Goal: Contribute content: Contribute content

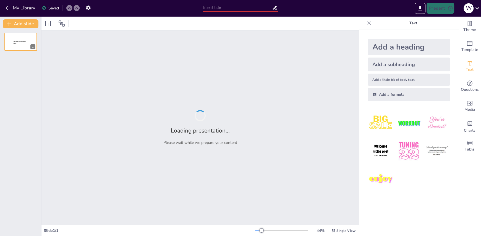
type input "Двенадцать Подвигов [PERSON_NAME]: Мифы и Реальность"
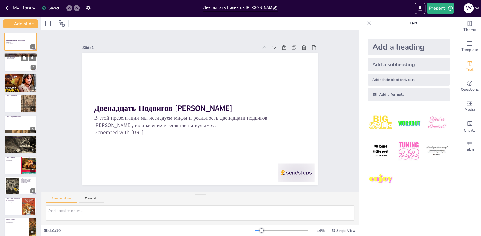
click at [24, 63] on div at bounding box center [20, 62] width 33 height 19
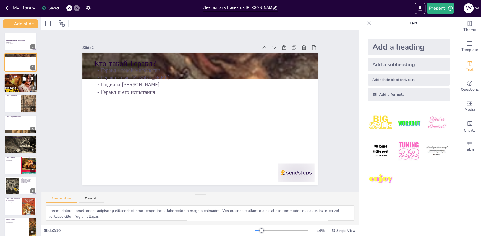
click at [27, 85] on div at bounding box center [20, 83] width 33 height 19
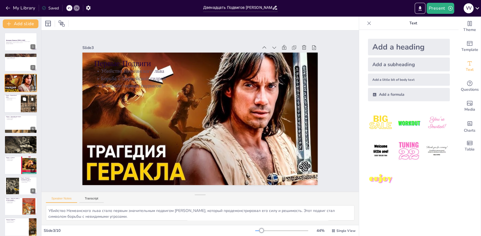
click at [26, 100] on icon at bounding box center [24, 99] width 4 height 4
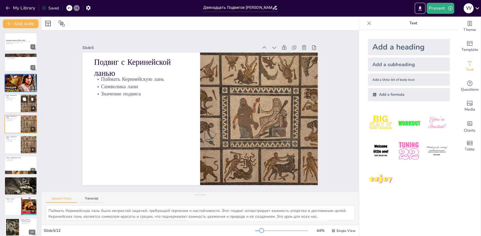
click at [27, 104] on div at bounding box center [29, 103] width 28 height 19
click at [12, 129] on div at bounding box center [20, 124] width 33 height 19
click at [18, 142] on div at bounding box center [20, 144] width 33 height 19
click at [18, 142] on div "Двенадцать Подвигов [PERSON_NAME] В этой презентации мы исследуем мифы и реальн…" at bounding box center [20, 155] width 41 height 245
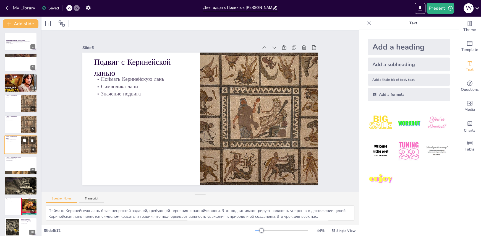
scroll to position [12, 0]
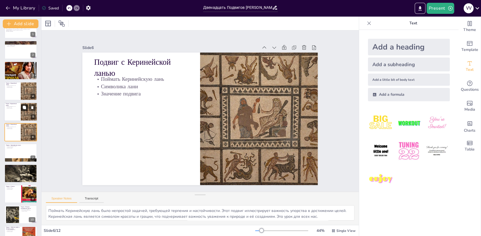
click at [27, 107] on button at bounding box center [24, 107] width 7 height 7
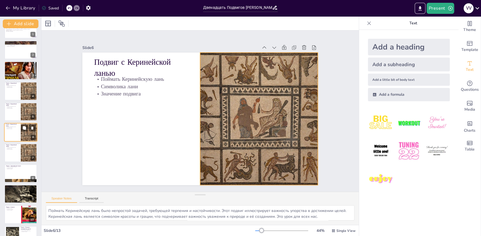
click at [27, 133] on div at bounding box center [29, 132] width 28 height 19
click at [27, 150] on button at bounding box center [24, 148] width 7 height 7
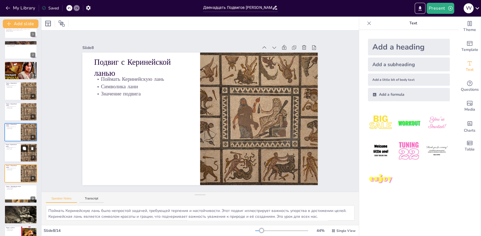
scroll to position [53, 0]
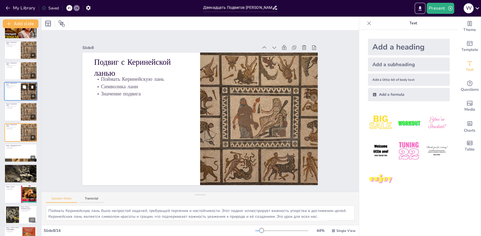
click at [32, 86] on icon at bounding box center [32, 86] width 2 height 3
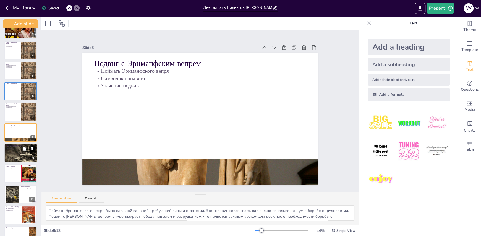
click at [28, 151] on div at bounding box center [28, 148] width 15 height 7
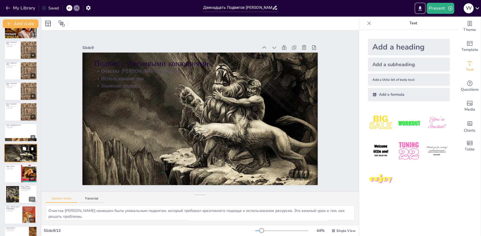
scroll to position [66, 0]
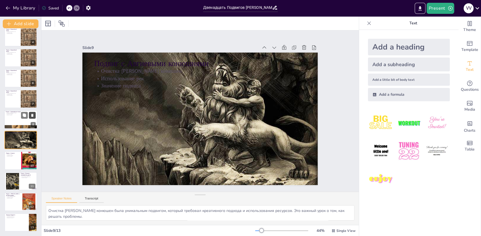
click at [32, 114] on icon at bounding box center [32, 115] width 4 height 4
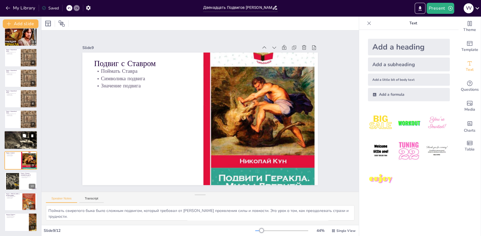
scroll to position [46, 0]
click at [31, 139] on div at bounding box center [20, 140] width 33 height 22
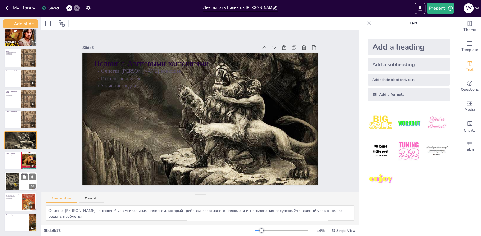
click at [10, 186] on div at bounding box center [12, 181] width 23 height 17
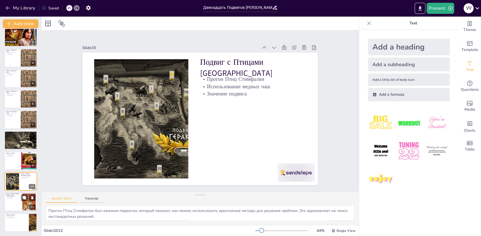
click at [15, 204] on div at bounding box center [20, 202] width 33 height 19
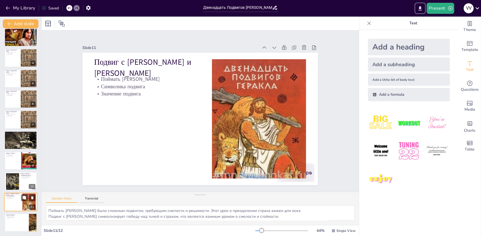
scroll to position [45, 0]
click at [15, 226] on div at bounding box center [20, 222] width 33 height 19
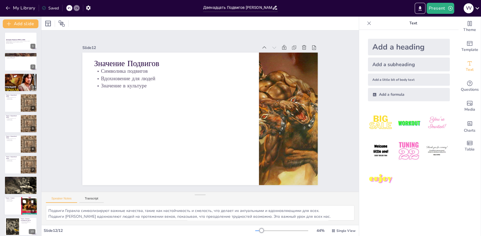
scroll to position [0, 0]
click at [24, 61] on button at bounding box center [24, 58] width 7 height 7
type textarea "Геракл является выдающимся персонажем древнегреческой мифологии, олицетворяющим…"
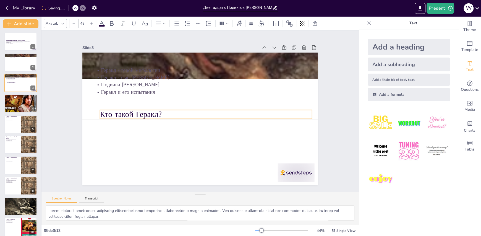
drag, startPoint x: 90, startPoint y: 62, endPoint x: 96, endPoint y: 115, distance: 53.2
click at [100, 115] on p "Кто такой Геракл?" at bounding box center [206, 114] width 212 height 33
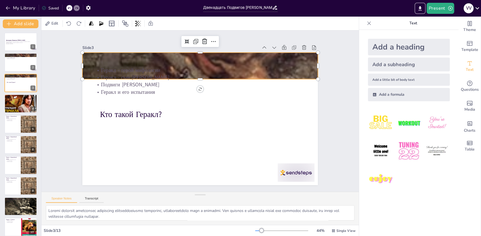
click at [96, 61] on div at bounding box center [205, 65] width 268 height 347
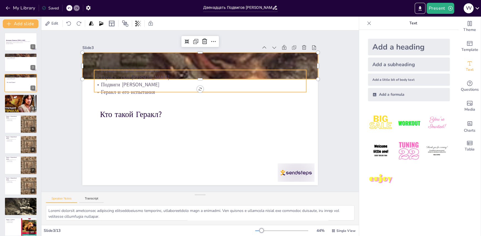
click at [99, 70] on p "Геракл - герой мифологии" at bounding box center [205, 71] width 212 height 30
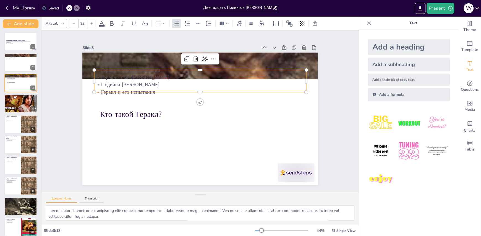
click at [197, 99] on div "Кто такой Геракл? Геракл - герой мифологии Геракл - сын Зевса Подвиги Геракла Г…" at bounding box center [200, 119] width 236 height 132
click at [197, 99] on div "Кто такой Геракл? Геракл - герой мифологии Геракл - сын Зевса Подвиги Геракла Г…" at bounding box center [199, 118] width 248 height 157
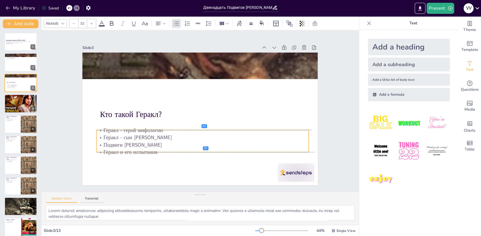
drag, startPoint x: 300, startPoint y: 77, endPoint x: 303, endPoint y: 135, distance: 58.7
click at [303, 135] on p "Геракл - сын [PERSON_NAME]" at bounding box center [203, 137] width 212 height 7
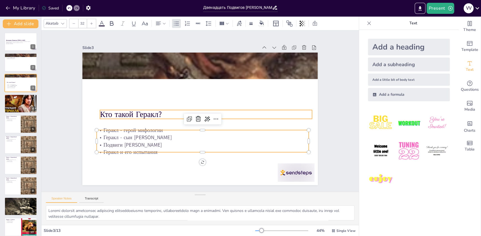
click at [286, 107] on div "Кто такой Геракл? Геракл - герой мифологии Геракл - сын Зевса Подвиги Геракла Г…" at bounding box center [200, 119] width 248 height 157
type input "48"
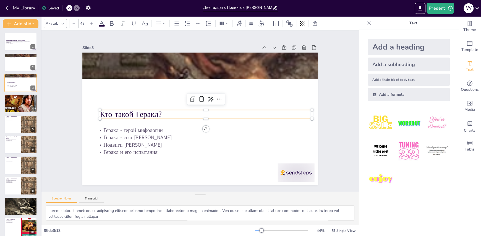
click at [57, 133] on div "Slide 1 Двенадцать Подвигов [PERSON_NAME] В этой презентации мы исследуем мифы …" at bounding box center [200, 110] width 332 height 193
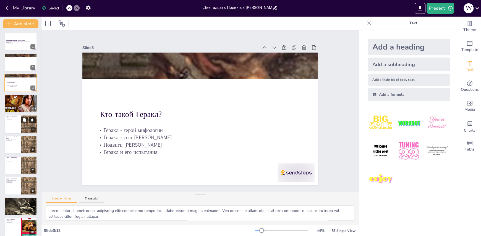
click at [33, 119] on icon at bounding box center [32, 119] width 2 height 3
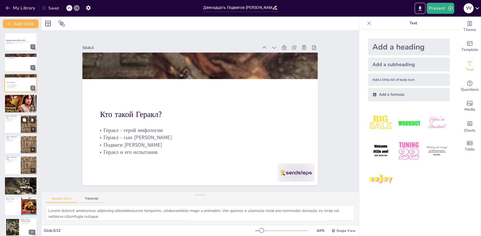
click at [8, 126] on div at bounding box center [20, 124] width 33 height 19
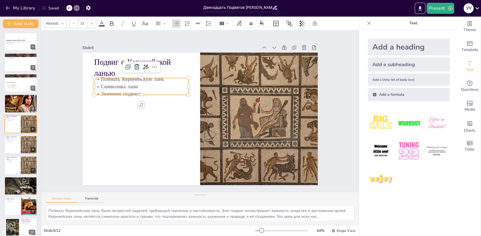
click at [98, 78] on p "Поймать Керинейскую лань" at bounding box center [145, 72] width 95 height 17
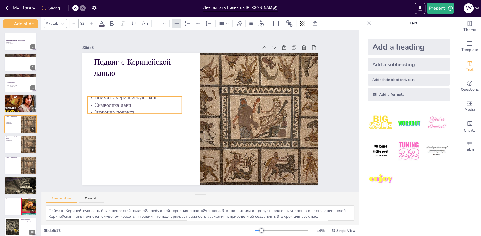
drag, startPoint x: 100, startPoint y: 83, endPoint x: 93, endPoint y: 102, distance: 19.7
click at [93, 102] on p "Символика лани" at bounding box center [136, 98] width 95 height 17
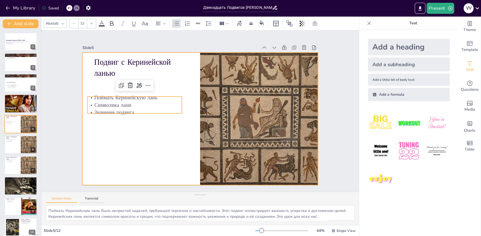
click at [104, 141] on div at bounding box center [200, 119] width 248 height 156
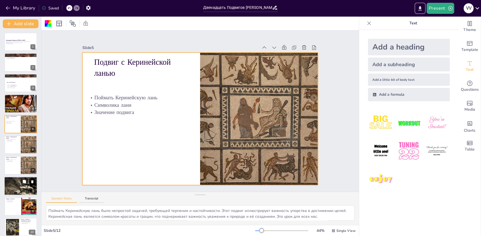
click at [20, 186] on div at bounding box center [20, 186] width 33 height 22
type textarea "Очистка [PERSON_NAME] конюшен была уникальным подвигом, который требовал креати…"
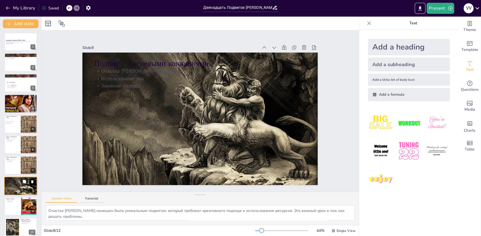
scroll to position [46, 0]
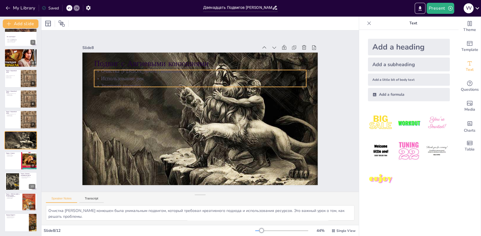
click at [98, 71] on p "Очистка [PERSON_NAME] конюшен" at bounding box center [200, 70] width 212 height 7
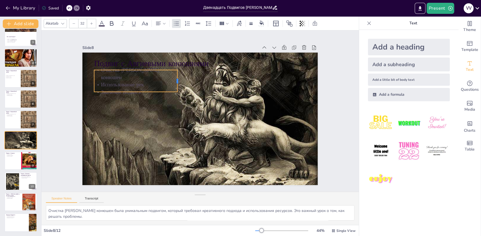
drag, startPoint x: 302, startPoint y: 75, endPoint x: 173, endPoint y: 73, distance: 128.9
click at [180, 73] on div at bounding box center [183, 79] width 7 height 22
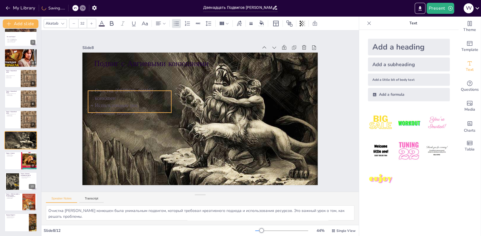
drag, startPoint x: 112, startPoint y: 74, endPoint x: 106, endPoint y: 95, distance: 21.6
click at [106, 95] on p "Очистка [PERSON_NAME] конюшен" at bounding box center [132, 87] width 84 height 23
drag, startPoint x: 94, startPoint y: 91, endPoint x: 97, endPoint y: 92, distance: 3.6
click at [97, 92] on p "Очистка [PERSON_NAME] конюшен" at bounding box center [138, 82] width 84 height 32
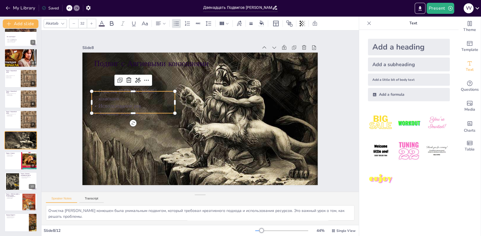
click at [109, 102] on p "Использование рек" at bounding box center [133, 105] width 83 height 7
click at [147, 78] on icon at bounding box center [150, 74] width 7 height 7
click at [150, 74] on icon at bounding box center [154, 70] width 8 height 8
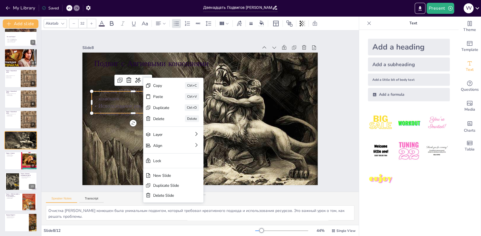
click at [172, 106] on div "Copy Ctrl+C Paste Ctrl+V Duplicate Ctrl+D Delete Delete Layer Align Lock New Sl…" at bounding box center [208, 171] width 73 height 130
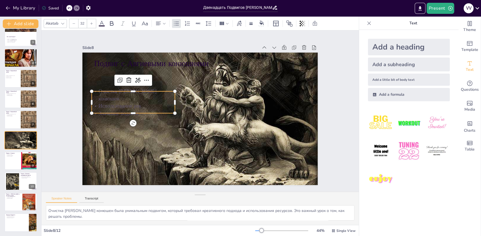
click at [111, 94] on p "Очистка [PERSON_NAME] конюшен" at bounding box center [138, 82] width 84 height 32
click at [95, 93] on p "Очистка [PERSON_NAME] конюшен" at bounding box center [135, 87] width 84 height 23
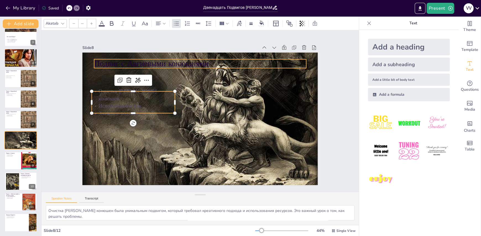
type input "48"
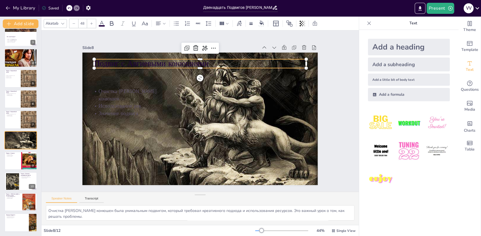
click at [105, 60] on p "Подвиг с Авгиевыми конюшнями" at bounding box center [210, 64] width 210 height 55
click at [262, 22] on icon at bounding box center [261, 22] width 4 height 4
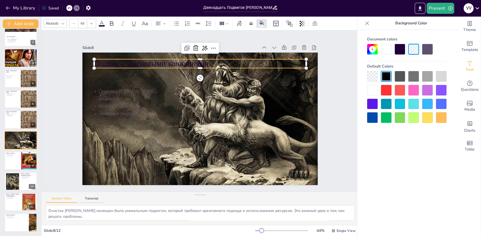
click at [384, 89] on div at bounding box center [386, 90] width 11 height 11
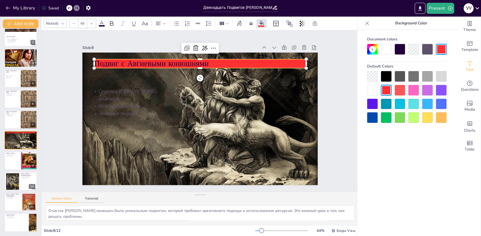
click at [384, 89] on div at bounding box center [386, 90] width 11 height 11
click at [259, 26] on div at bounding box center [261, 25] width 6 height 1
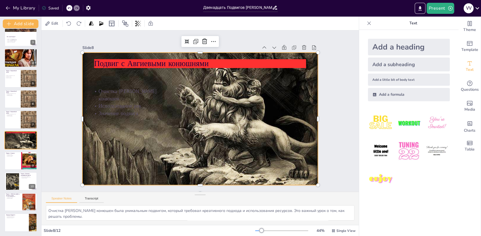
click at [108, 123] on div at bounding box center [198, 118] width 263 height 201
click at [69, 23] on icon at bounding box center [69, 24] width 6 height 6
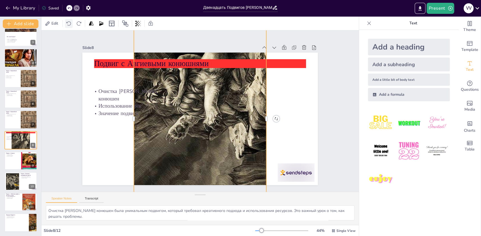
click at [70, 23] on icon at bounding box center [69, 24] width 6 height 6
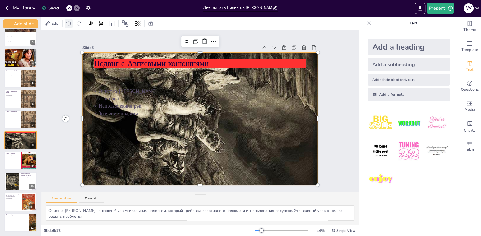
click at [70, 23] on icon at bounding box center [69, 24] width 6 height 6
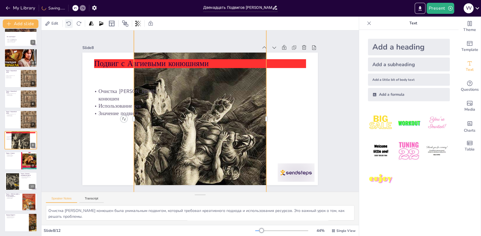
click at [70, 23] on icon at bounding box center [69, 24] width 6 height 6
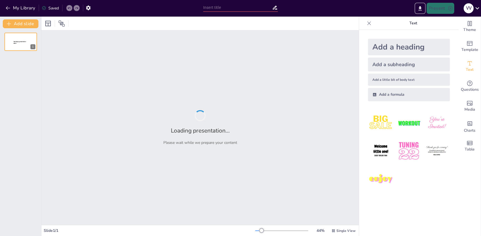
type input "Двенадцать Подвигов [PERSON_NAME]: Мифы и Реальность"
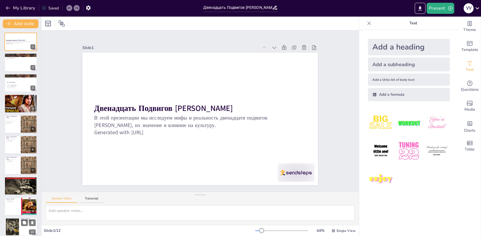
click at [12, 225] on div at bounding box center [12, 227] width 23 height 17
type textarea "Прогон Птиц Стимфалии был важным подвигом, который показал, как можно использов…"
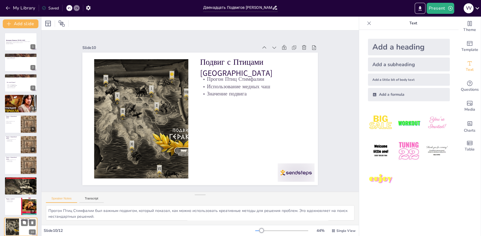
scroll to position [46, 0]
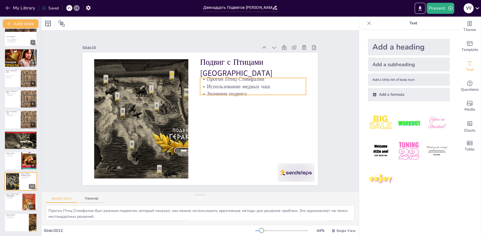
click at [205, 74] on div "Подвиг с Птицами Стимфалии Прогон Птиц Стимфалии Использование медных чаш Значе…" at bounding box center [192, 108] width 199 height 265
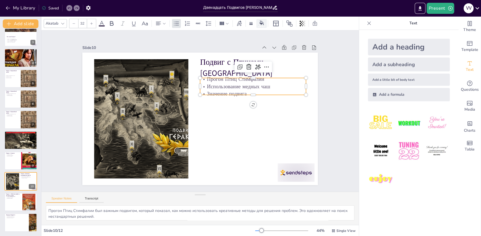
click at [261, 25] on div at bounding box center [262, 23] width 8 height 6
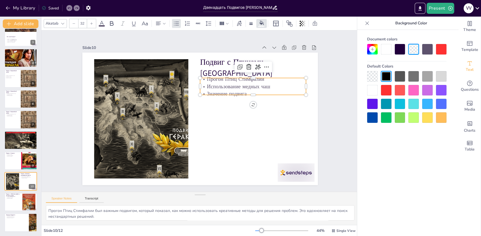
click at [427, 88] on div at bounding box center [427, 90] width 11 height 11
click at [427, 82] on div at bounding box center [427, 76] width 11 height 11
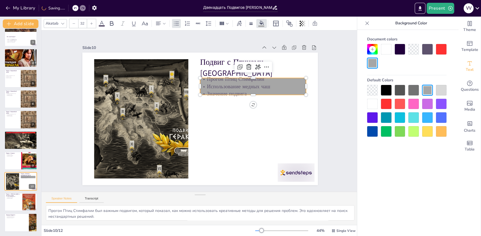
click at [414, 104] on div at bounding box center [414, 104] width 11 height 11
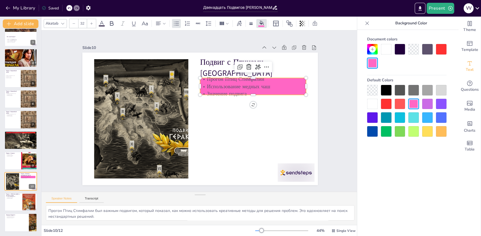
click at [412, 129] on div at bounding box center [414, 131] width 11 height 11
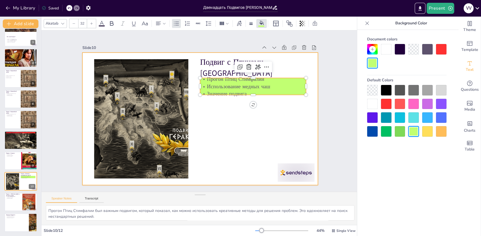
click at [296, 151] on div at bounding box center [207, 115] width 246 height 269
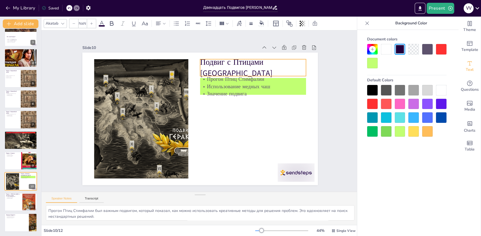
type input "48"
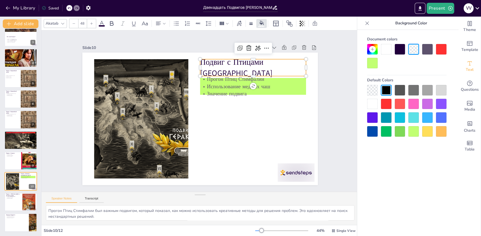
click at [214, 65] on p "Подвиг с Птицами [GEOGRAPHIC_DATA]" at bounding box center [267, 92] width 106 height 63
click at [143, 25] on icon at bounding box center [145, 23] width 7 height 7
click at [143, 23] on icon at bounding box center [145, 23] width 7 height 7
click at [144, 23] on icon at bounding box center [145, 23] width 6 height 4
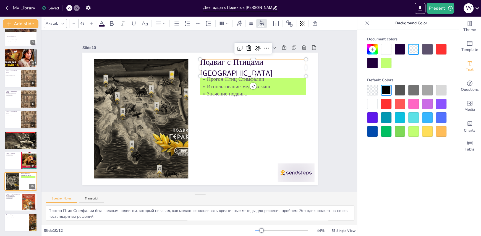
click at [103, 22] on icon at bounding box center [101, 23] width 7 height 7
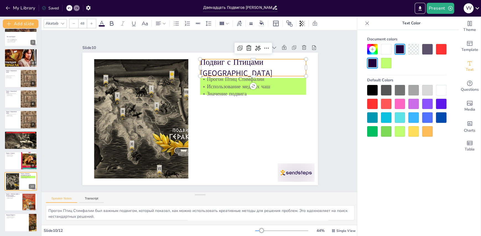
click at [371, 89] on div at bounding box center [372, 90] width 11 height 11
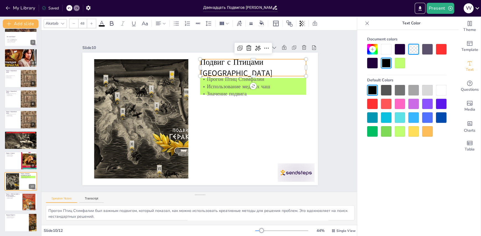
click at [371, 89] on div at bounding box center [372, 90] width 11 height 11
click at [402, 48] on div at bounding box center [400, 49] width 11 height 11
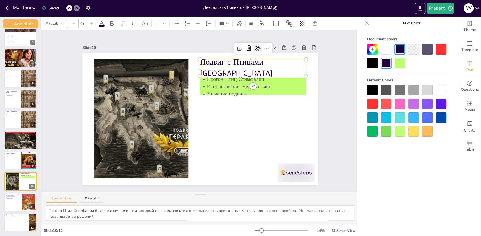
click at [205, 29] on icon at bounding box center [200, 25] width 7 height 7
click at [178, 33] on icon at bounding box center [174, 29] width 7 height 7
click at [239, 25] on icon at bounding box center [239, 23] width 6 height 6
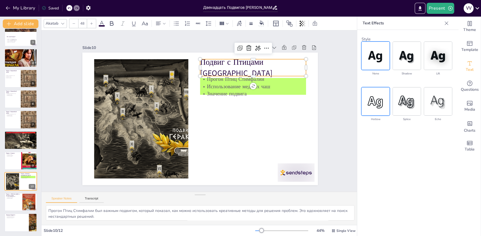
click at [380, 108] on img at bounding box center [376, 101] width 28 height 28
click at [380, 108] on div "hollow" at bounding box center [376, 104] width 28 height 35
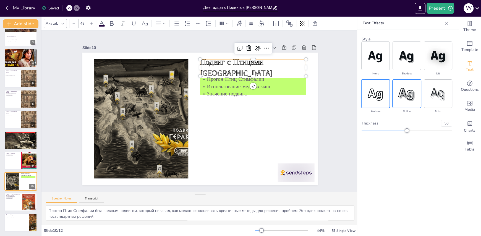
click at [403, 97] on img at bounding box center [407, 94] width 28 height 28
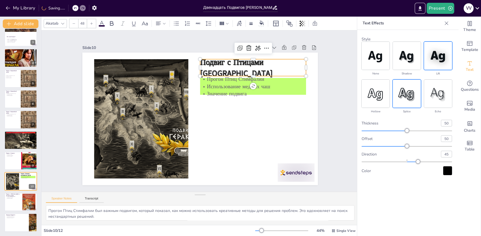
click at [431, 58] on img at bounding box center [438, 56] width 28 height 28
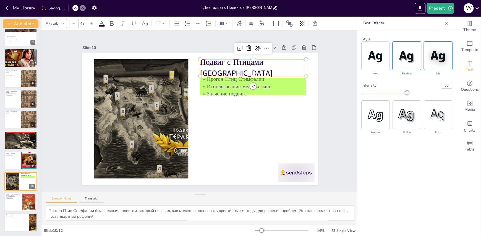
click at [404, 61] on img at bounding box center [407, 56] width 28 height 28
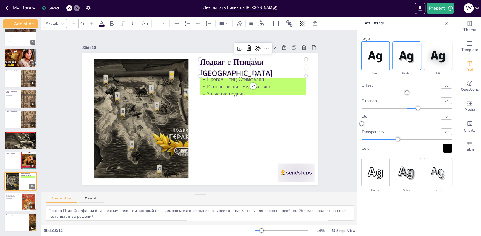
click at [378, 61] on img at bounding box center [376, 56] width 28 height 28
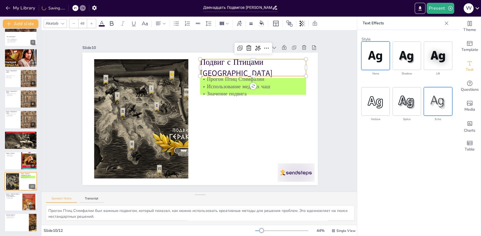
click at [436, 101] on img at bounding box center [438, 101] width 28 height 28
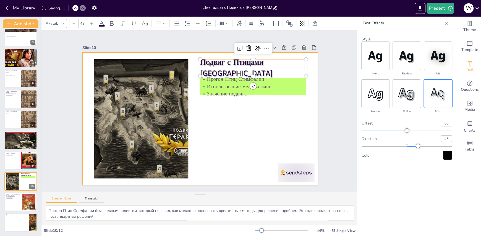
click at [234, 143] on div at bounding box center [204, 104] width 270 height 232
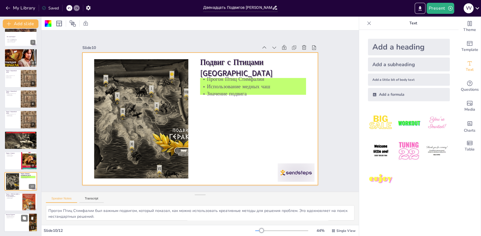
click at [17, 220] on div at bounding box center [20, 222] width 33 height 19
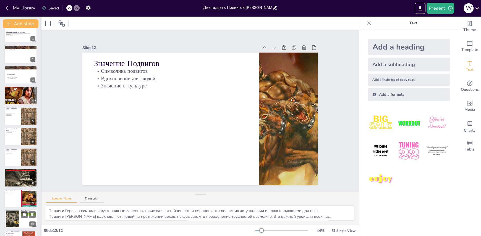
scroll to position [0, 0]
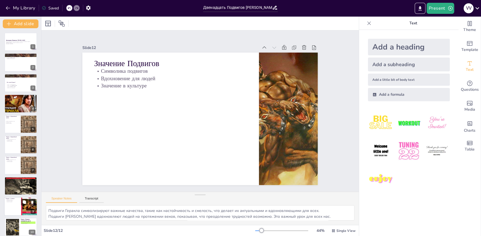
click at [19, 205] on div at bounding box center [20, 206] width 33 height 19
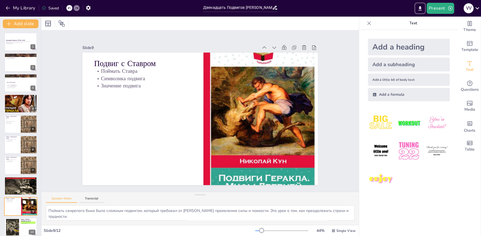
scroll to position [46, 0]
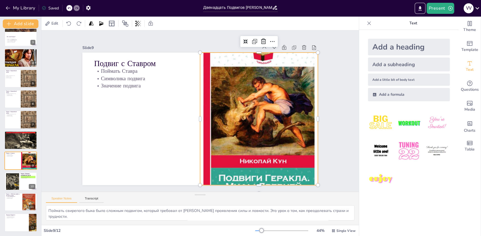
click at [292, 104] on div at bounding box center [257, 94] width 178 height 206
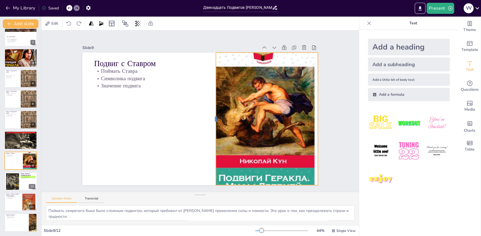
drag, startPoint x: 195, startPoint y: 115, endPoint x: 211, endPoint y: 115, distance: 15.8
click at [211, 115] on div at bounding box center [193, 97] width 81 height 110
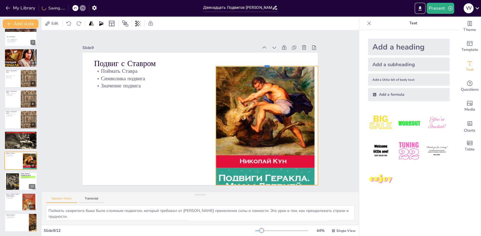
drag, startPoint x: 263, startPoint y: 50, endPoint x: 264, endPoint y: 63, distance: 13.6
click at [217, 157] on div at bounding box center [173, 189] width 85 height 64
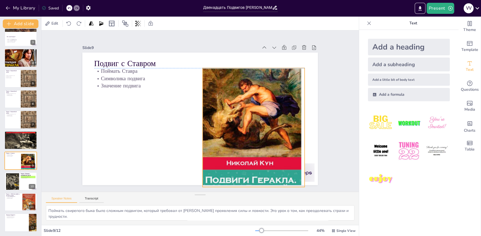
drag, startPoint x: 313, startPoint y: 121, endPoint x: 300, endPoint y: 122, distance: 13.3
click at [300, 122] on div at bounding box center [240, 134] width 165 height 201
drag, startPoint x: 301, startPoint y: 124, endPoint x: 294, endPoint y: 124, distance: 7.2
click at [294, 124] on div at bounding box center [289, 157] width 41 height 115
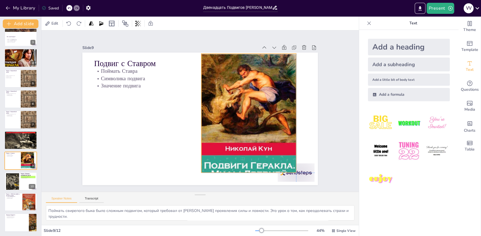
drag, startPoint x: 244, startPoint y: 183, endPoint x: 244, endPoint y: 169, distance: 14.1
click at [244, 169] on div "Slide 1 Двенадцать Подвигов [PERSON_NAME] В этой презентации мы исследуем мифы …" at bounding box center [200, 110] width 352 height 251
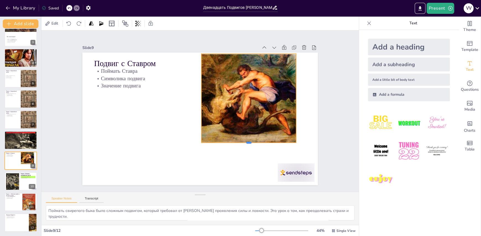
drag, startPoint x: 244, startPoint y: 171, endPoint x: 245, endPoint y: 141, distance: 29.9
click at [207, 80] on div at bounding box center [160, 68] width 94 height 24
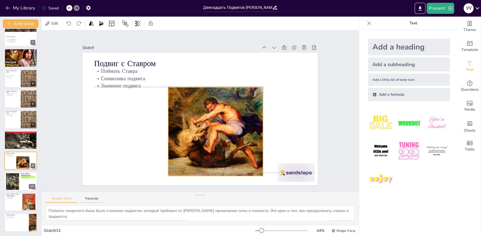
drag, startPoint x: 243, startPoint y: 93, endPoint x: 209, endPoint y: 126, distance: 46.2
click at [209, 126] on div at bounding box center [174, 94] width 197 height 209
click at [332, 123] on div "Slide 1 Двенадцать Подвигов [PERSON_NAME] В этой презентации мы исследуем мифы …" at bounding box center [200, 111] width 298 height 356
click at [25, 142] on div at bounding box center [20, 140] width 33 height 22
type textarea "Очистка [PERSON_NAME] конюшен была уникальным подвигом, который требовал креати…"
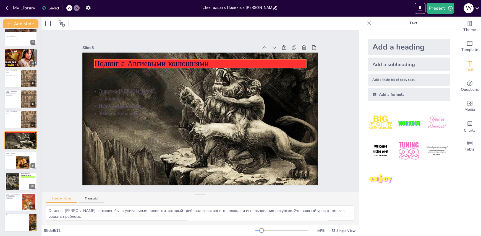
click at [146, 71] on p "Подвиг с Авгиевыми конюшнями" at bounding box center [168, 146] width 165 height 150
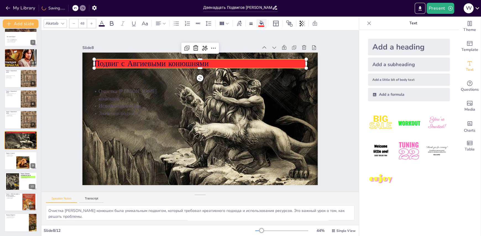
click at [259, 24] on icon at bounding box center [261, 22] width 4 height 4
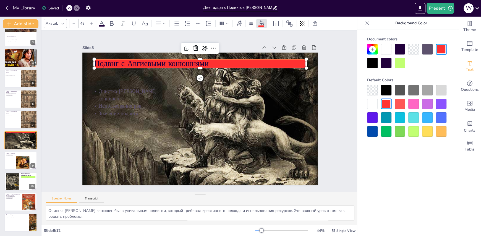
click at [383, 50] on div at bounding box center [386, 49] width 11 height 11
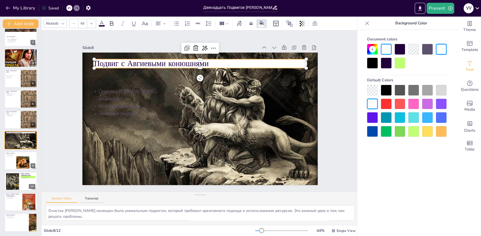
click at [370, 89] on div at bounding box center [372, 90] width 11 height 11
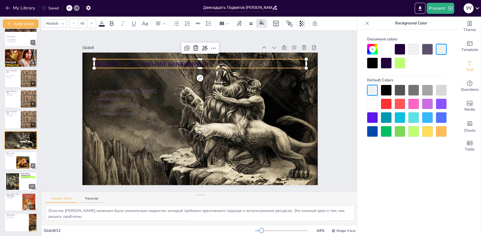
click at [201, 94] on p "Подвиг с Авгиевыми конюшнями" at bounding box center [223, 152] width 189 height 116
drag, startPoint x: 202, startPoint y: 61, endPoint x: 196, endPoint y: 61, distance: 6.4
click at [196, 61] on p "Подвиг с Авгиевыми конюшнями" at bounding box center [231, 74] width 150 height 165
click at [156, 57] on p "Подвиг с Авгиевыми конюшнями" at bounding box center [171, 73] width 189 height 116
click at [101, 24] on icon at bounding box center [101, 23] width 7 height 7
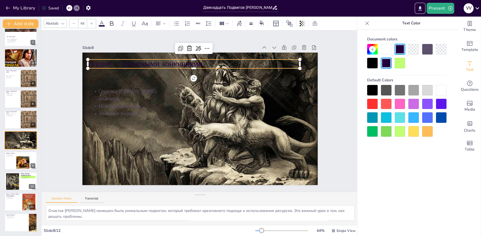
click at [114, 61] on p "Подвиг с Авгиевыми конюшнями" at bounding box center [189, 64] width 212 height 33
click at [114, 61] on p "Подвиг с Авгиевыми конюшнями" at bounding box center [158, 88] width 133 height 178
click at [103, 23] on icon at bounding box center [101, 23] width 5 height 5
click at [440, 119] on div at bounding box center [441, 117] width 11 height 11
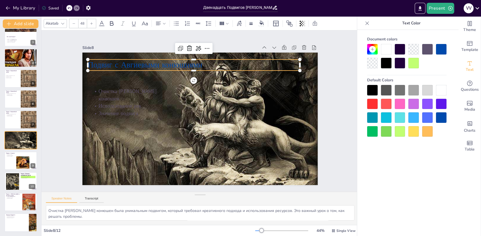
click at [399, 133] on div at bounding box center [400, 131] width 11 height 11
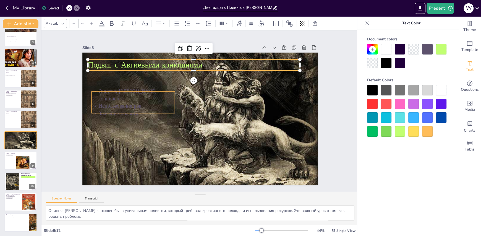
click at [138, 129] on p "Использование рек" at bounding box center [162, 167] width 48 height 76
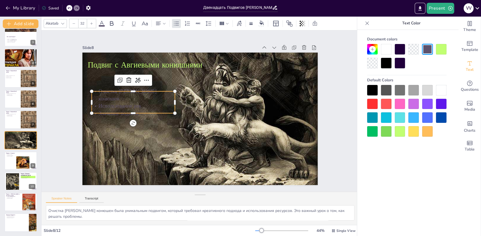
click at [102, 24] on icon at bounding box center [101, 23] width 5 height 5
click at [398, 128] on div at bounding box center [400, 131] width 11 height 11
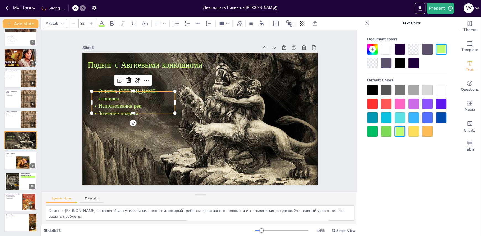
click at [170, 134] on p "Использование рек" at bounding box center [181, 175] width 24 height 83
click at [200, 136] on p "Использование рек" at bounding box center [216, 176] width 33 height 81
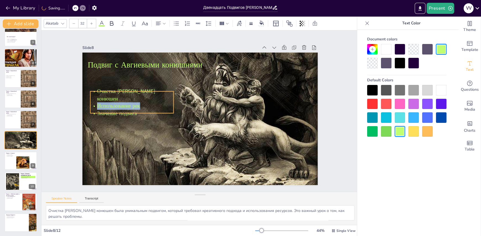
click at [217, 95] on p "Использование рек" at bounding box center [244, 59] width 55 height 72
click at [168, 89] on p "Использование рек" at bounding box center [164, 52] width 55 height 71
drag, startPoint x: 170, startPoint y: 99, endPoint x: 163, endPoint y: 100, distance: 7.0
click at [167, 100] on div "Подвиг с Авгиевыми конюшнями Очистка Авгиевых конюшен Использование рек Значени…" at bounding box center [194, 106] width 246 height 269
click at [214, 123] on div at bounding box center [221, 133] width 15 height 21
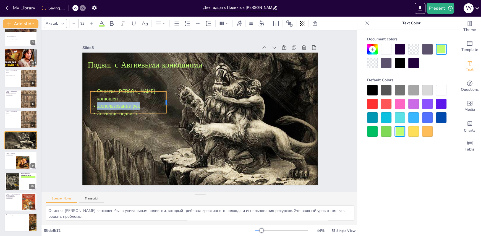
click at [166, 100] on div at bounding box center [168, 102] width 4 height 22
click at [162, 105] on div at bounding box center [167, 116] width 13 height 22
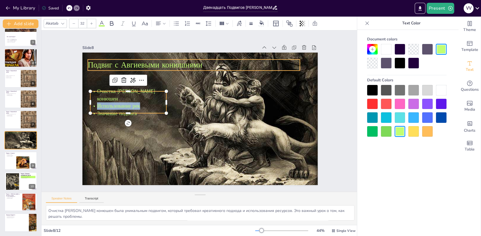
click at [295, 130] on p "Подвиг с Авгиевыми конюшнями" at bounding box center [197, 157] width 210 height 55
type input "48"
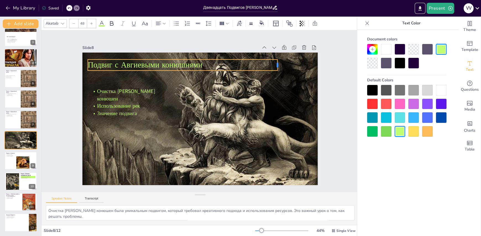
drag, startPoint x: 295, startPoint y: 61, endPoint x: 247, endPoint y: 57, distance: 48.8
click at [247, 57] on div "Подвиг с Авгиевыми конюшнями Очистка Авгиевых конюшен Использование рек Значени…" at bounding box center [206, 105] width 264 height 256
drag, startPoint x: 218, startPoint y: 55, endPoint x: 212, endPoint y: 55, distance: 5.3
click at [212, 158] on div at bounding box center [225, 169] width 163 height 22
drag, startPoint x: 248, startPoint y: 61, endPoint x: 245, endPoint y: 61, distance: 3.9
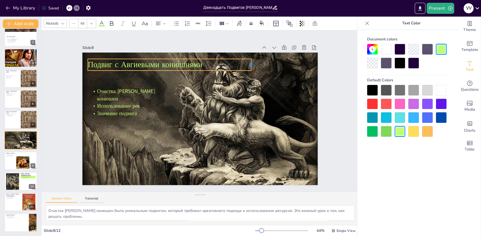
click at [261, 129] on div at bounding box center [267, 134] width 12 height 10
drag, startPoint x: 245, startPoint y: 63, endPoint x: 205, endPoint y: 61, distance: 40.2
click at [166, 82] on div at bounding box center [159, 86] width 12 height 8
click at [334, 77] on div "Slide 1 Двенадцать Подвигов [PERSON_NAME] В этой презентации мы исследуем мифы …" at bounding box center [200, 111] width 276 height 356
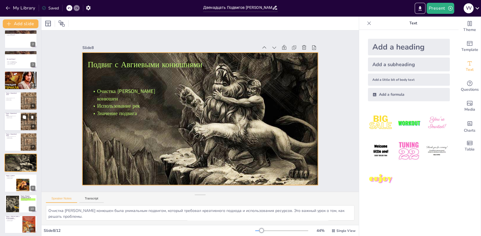
scroll to position [0, 0]
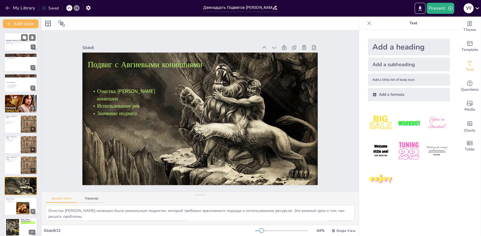
click at [19, 42] on p "В этой презентации мы исследуем мифы и реальность двенадцати подвигов [PERSON_N…" at bounding box center [21, 42] width 30 height 2
